Goal: Transaction & Acquisition: Obtain resource

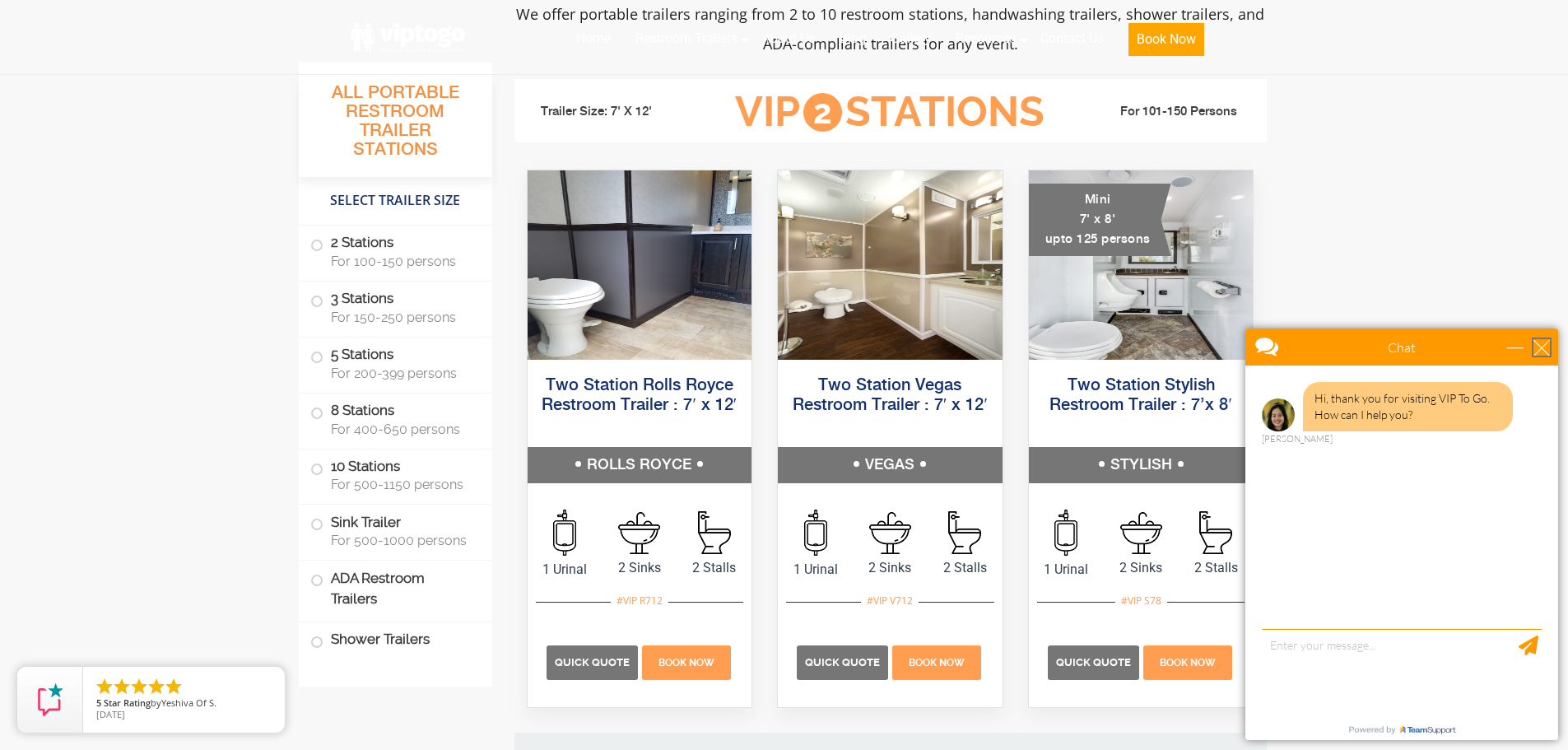
click at [1545, 344] on div "close" at bounding box center [1541, 347] width 17 height 17
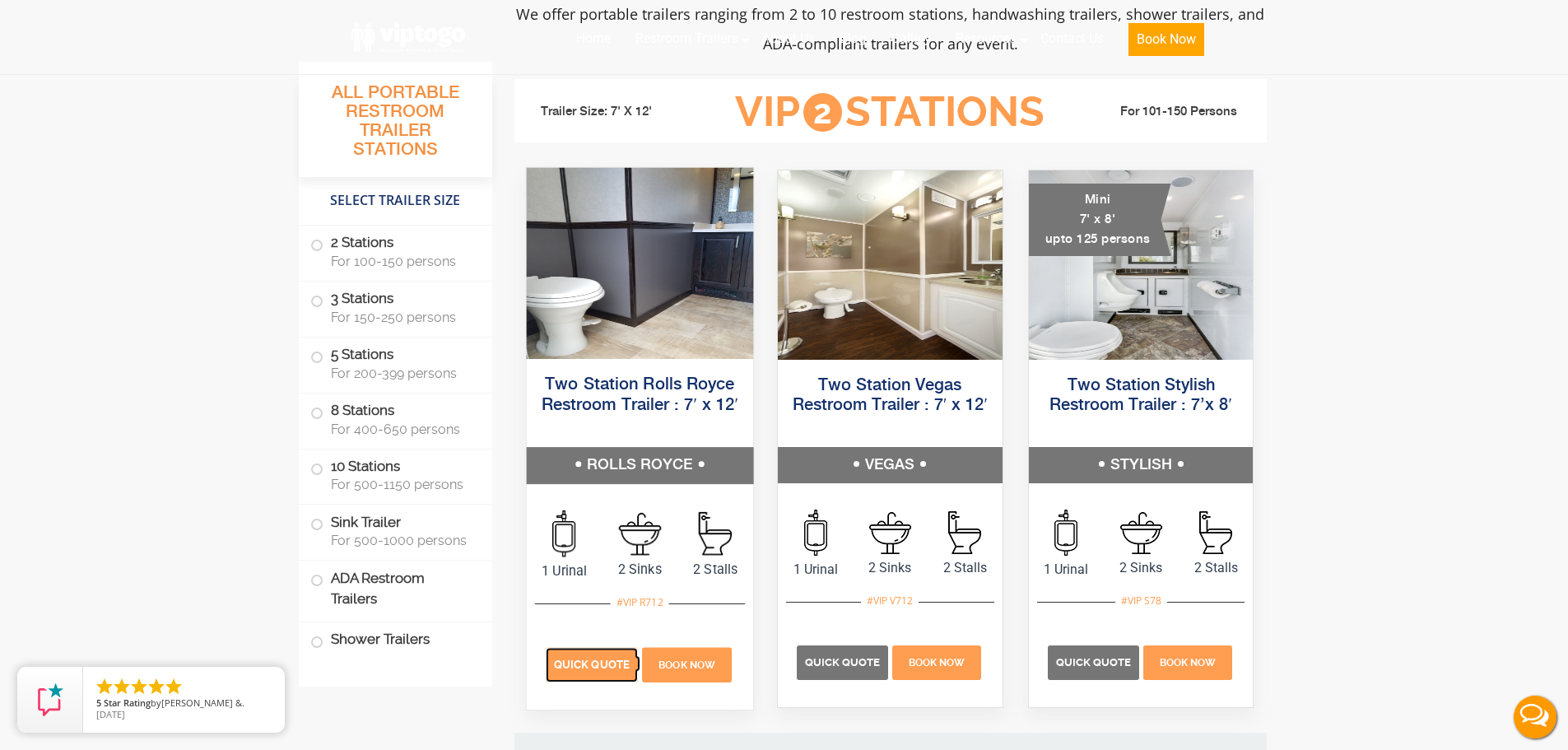
click at [613, 666] on span "Quick Quote" at bounding box center [591, 664] width 76 height 13
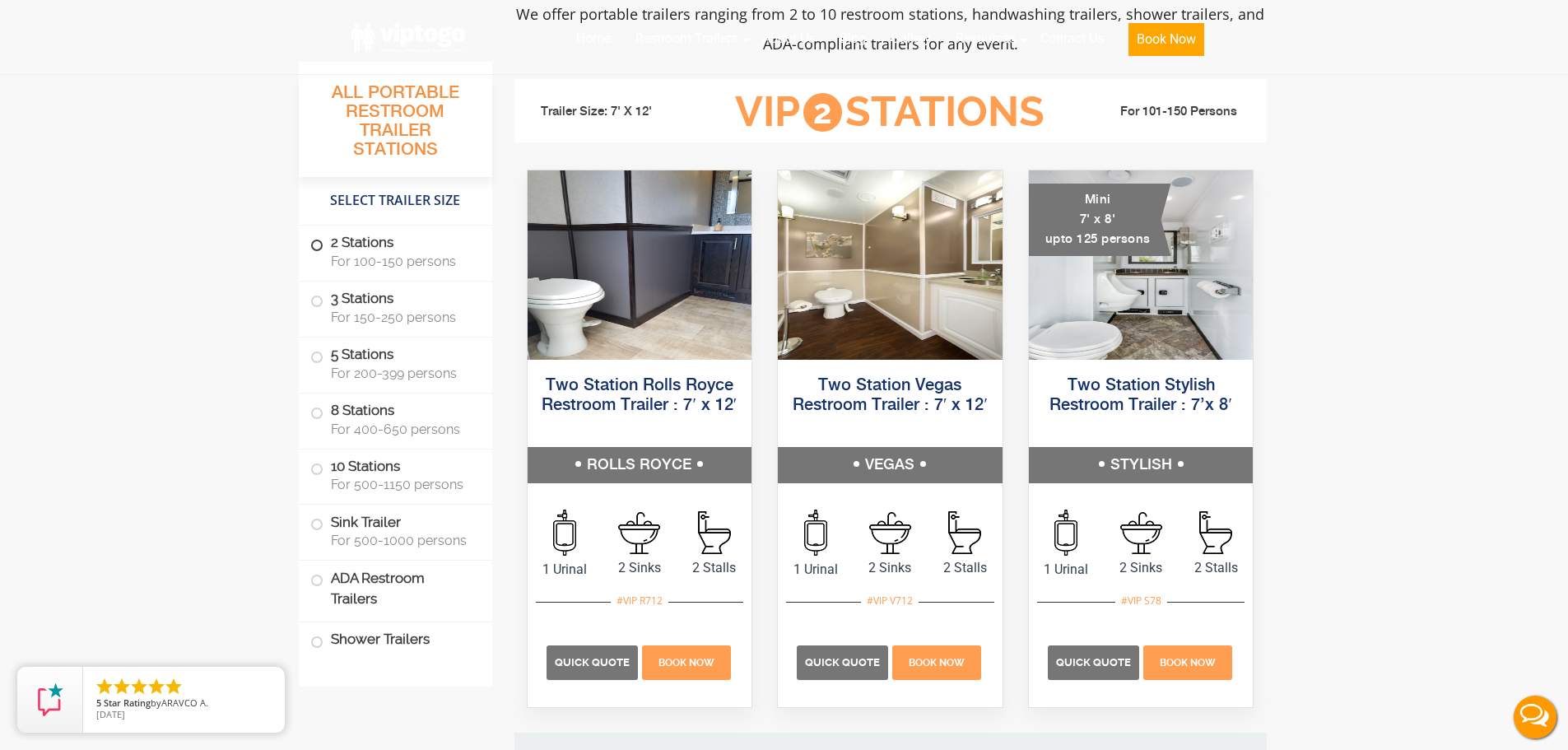
drag, startPoint x: 613, startPoint y: 666, endPoint x: 315, endPoint y: 245, distance: 515.8
click at [315, 245] on span at bounding box center [317, 245] width 7 height 7
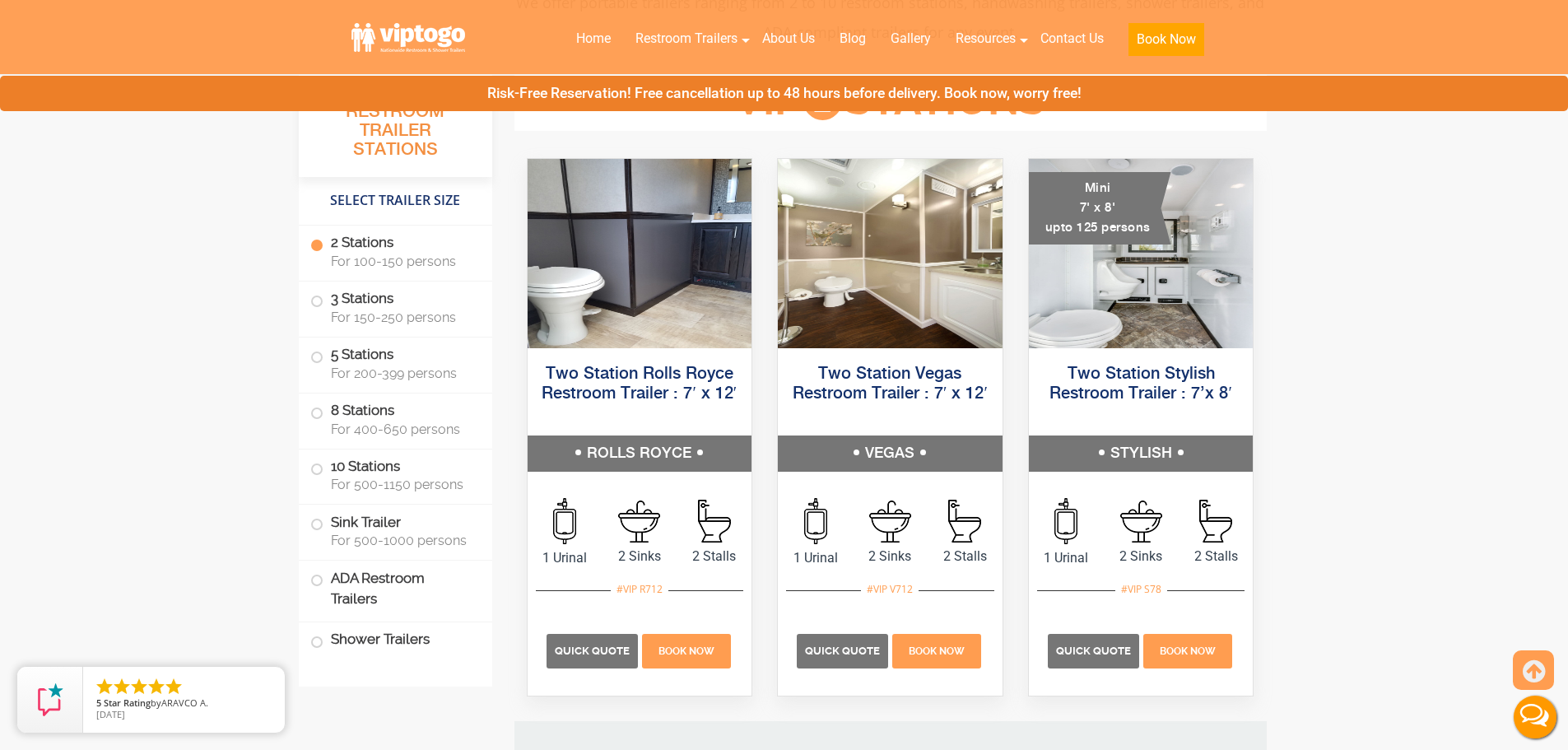
scroll to position [750, 0]
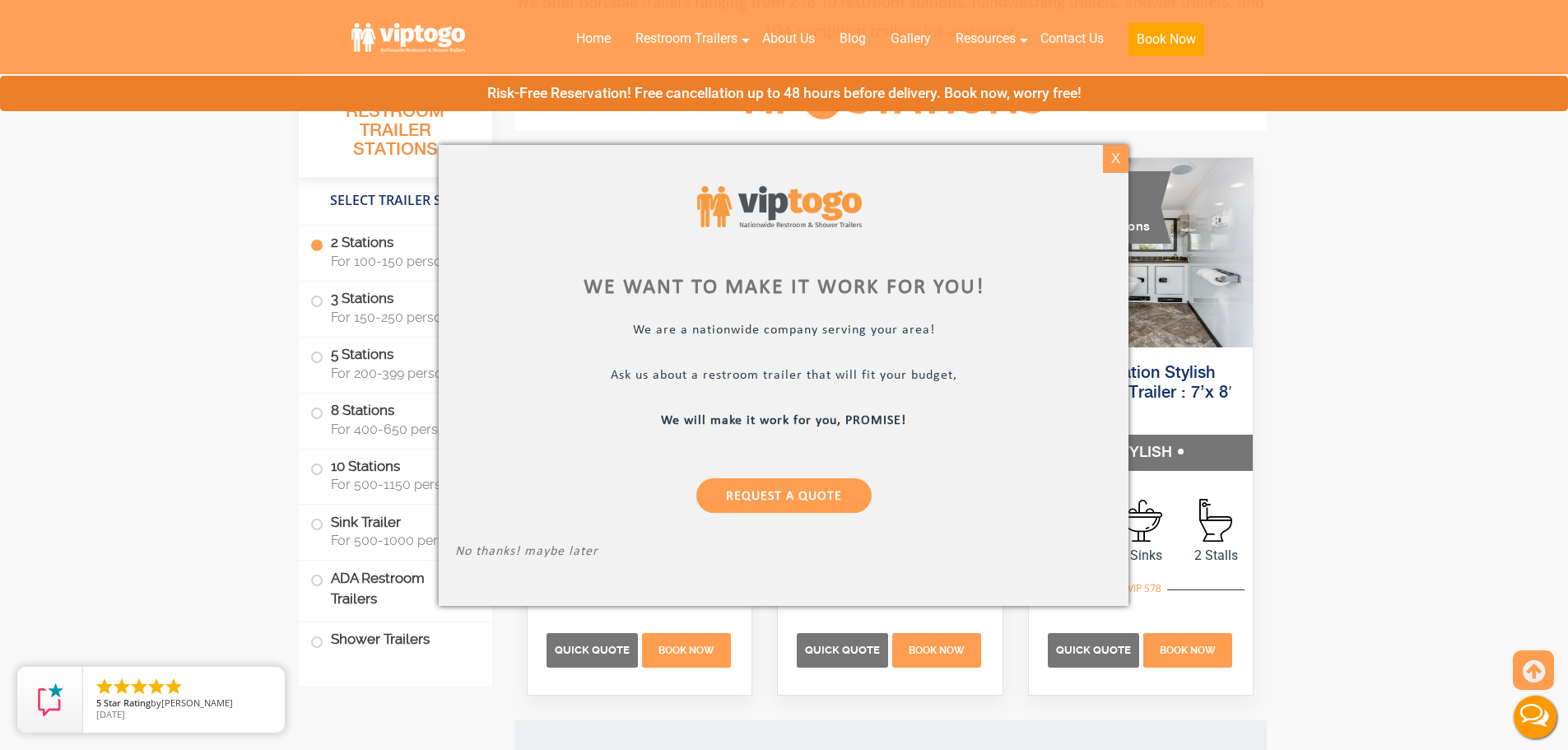
click at [1119, 161] on div "X" at bounding box center [1116, 159] width 26 height 28
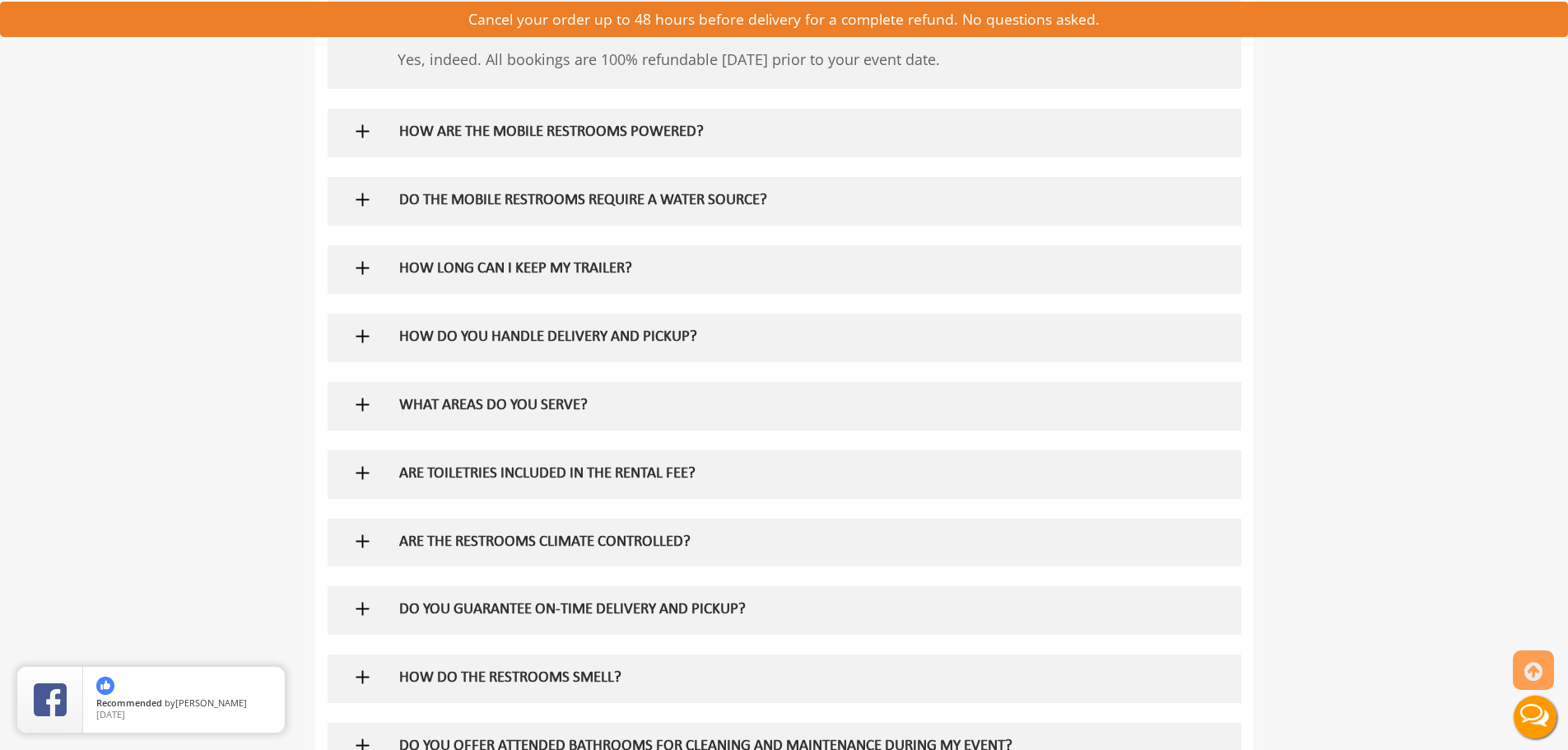
scroll to position [1153, 0]
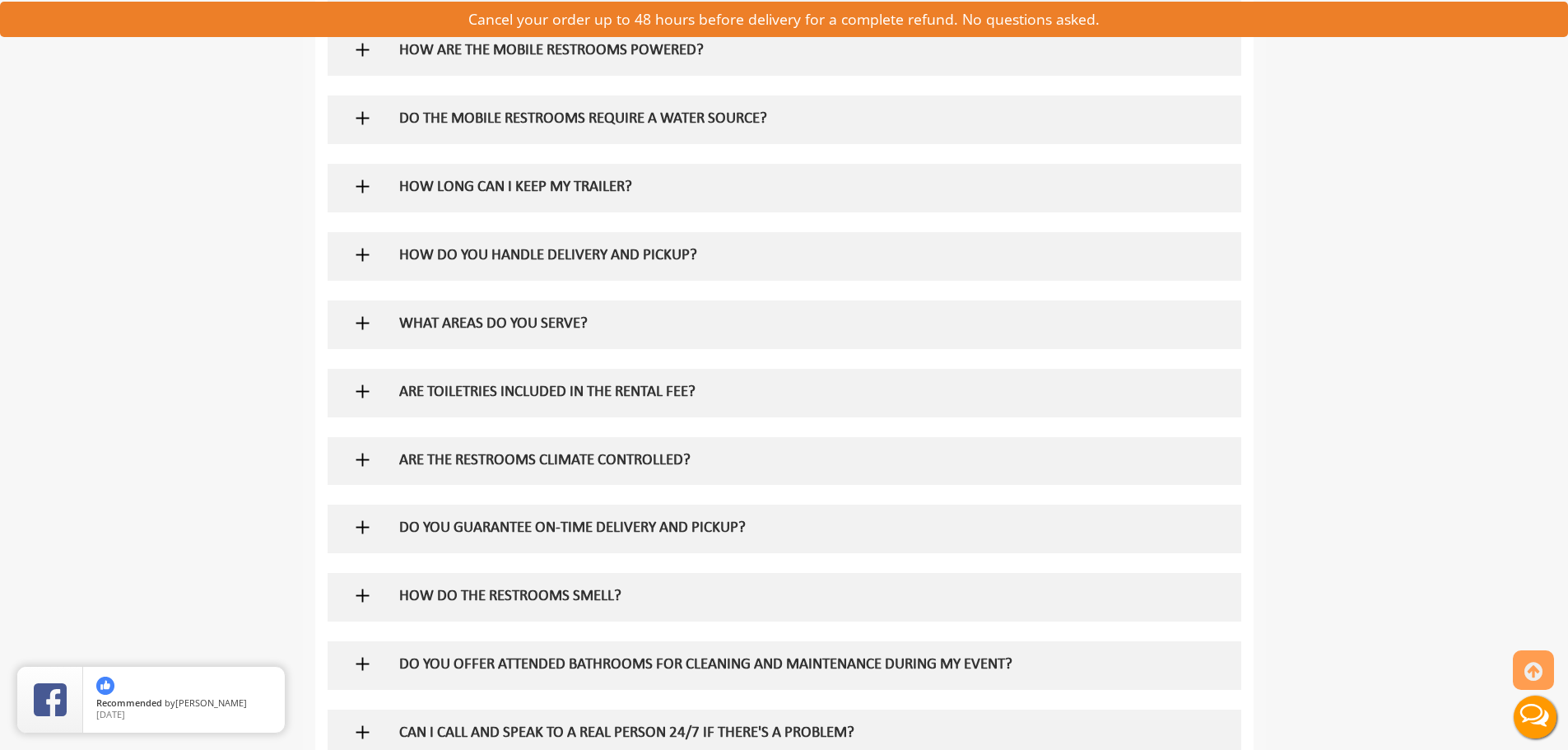
click at [358, 391] on img at bounding box center [362, 391] width 21 height 21
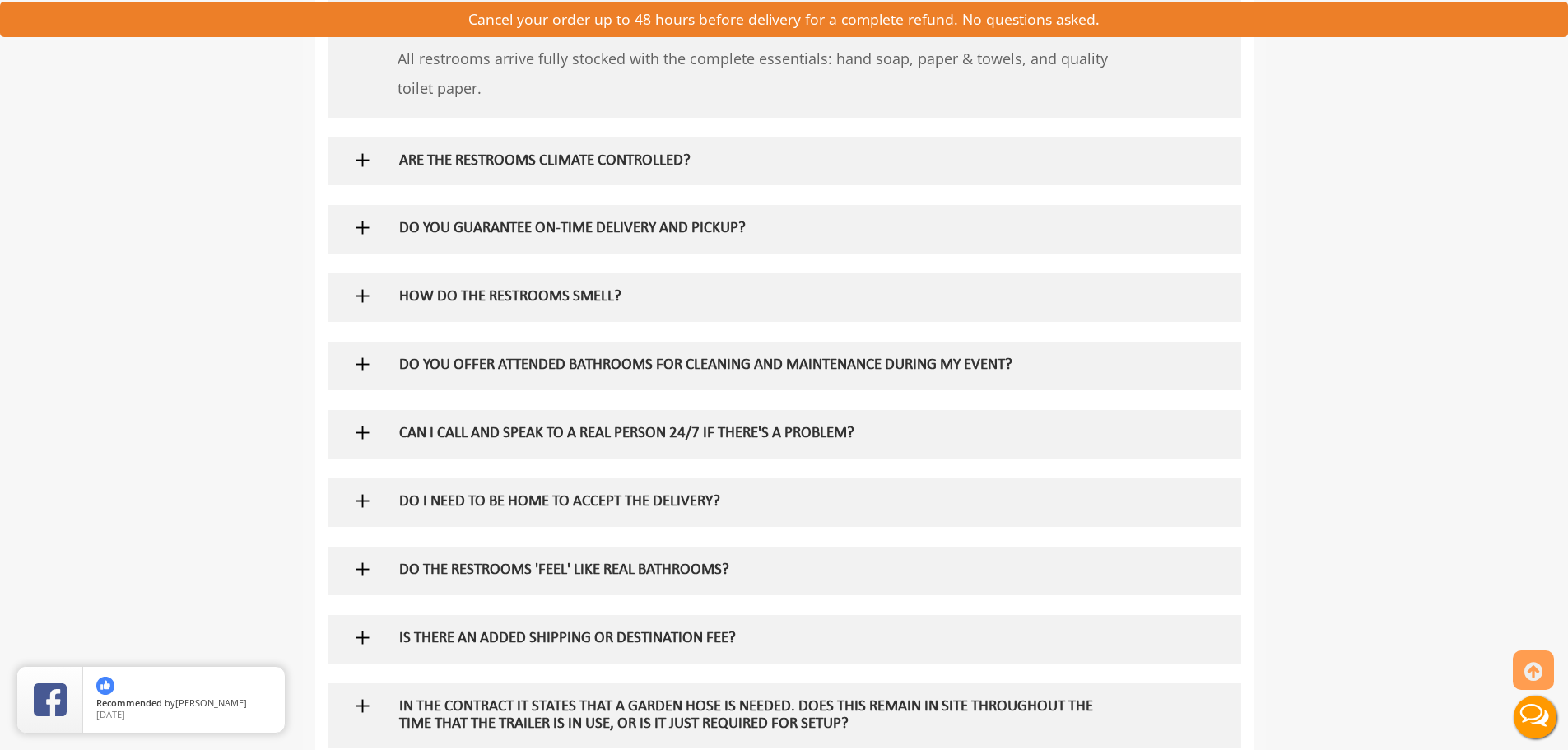
scroll to position [1564, 0]
